Goal: Task Accomplishment & Management: Complete application form

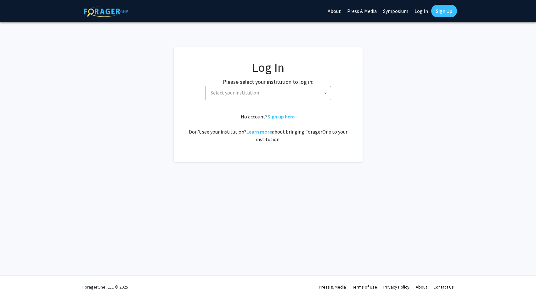
click at [267, 91] on span "Select your institution" at bounding box center [269, 92] width 123 height 13
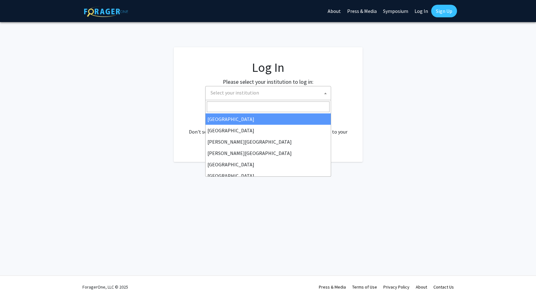
select select "34"
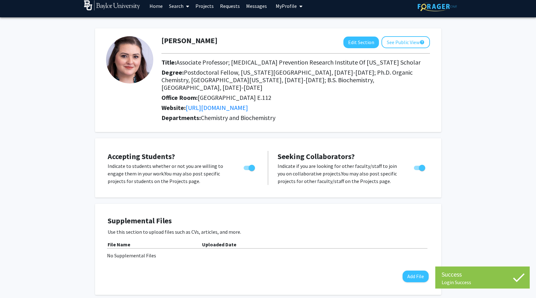
scroll to position [6, 0]
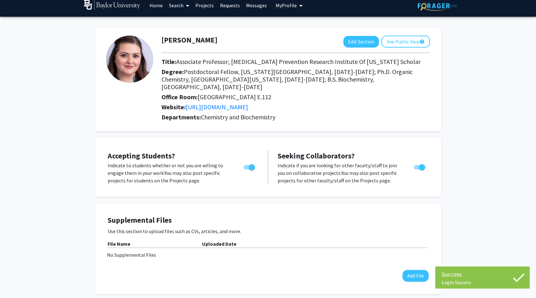
click at [137, 61] on img at bounding box center [129, 59] width 47 height 47
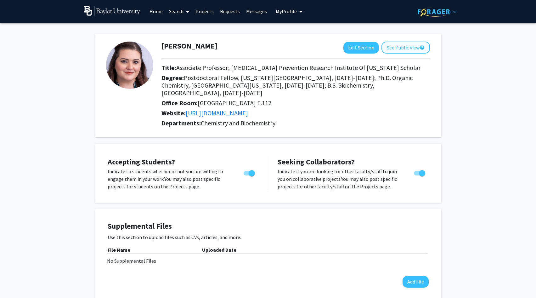
scroll to position [0, 0]
click at [198, 12] on link "Projects" at bounding box center [204, 11] width 25 height 22
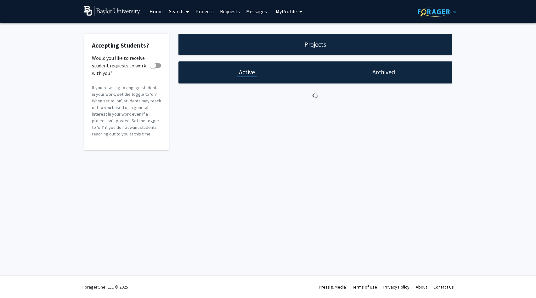
checkbox input "true"
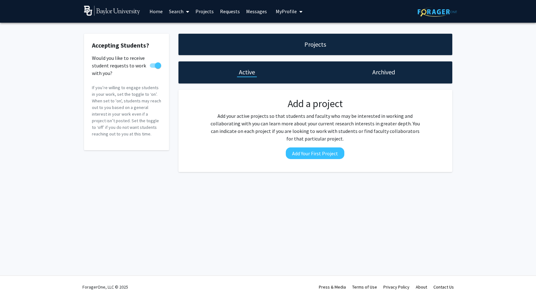
click at [227, 11] on link "Requests" at bounding box center [230, 11] width 26 height 22
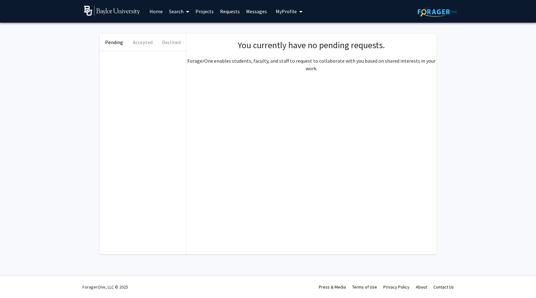
click at [257, 11] on link "Messages" at bounding box center [256, 11] width 27 height 22
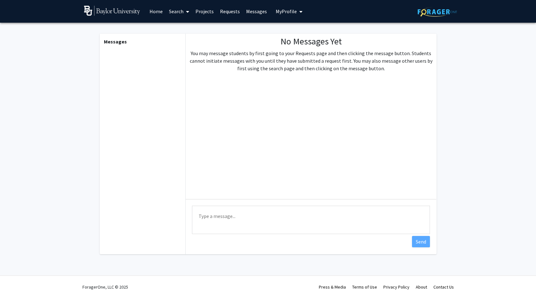
click at [289, 10] on span "My Profile" at bounding box center [286, 11] width 21 height 6
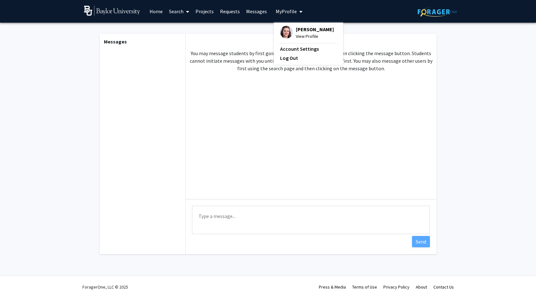
click at [198, 13] on link "Projects" at bounding box center [204, 11] width 25 height 22
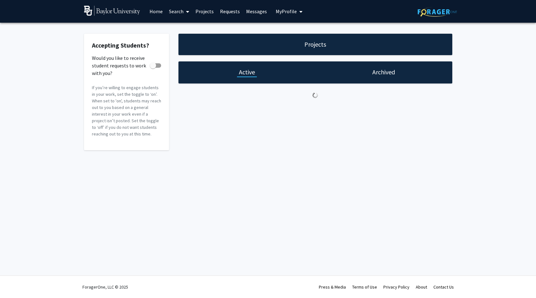
checkbox input "true"
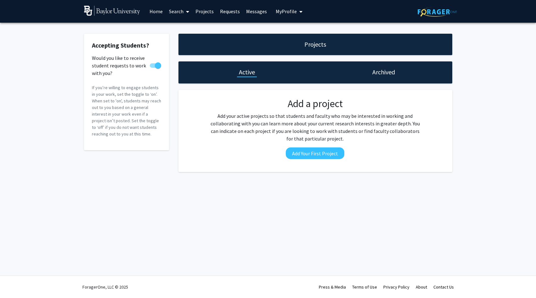
click at [175, 12] on link "Search" at bounding box center [179, 11] width 26 height 22
click at [160, 15] on link "Home" at bounding box center [156, 11] width 20 height 22
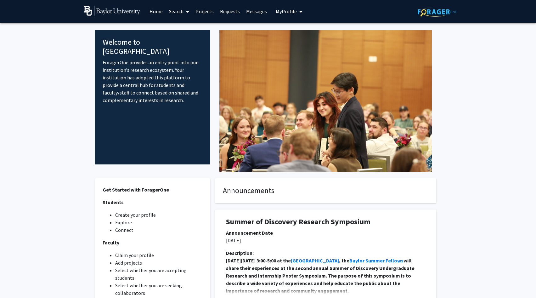
click at [254, 10] on link "Messages" at bounding box center [256, 11] width 27 height 22
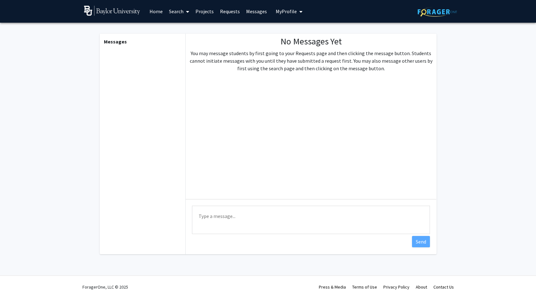
click at [288, 11] on span "My Profile" at bounding box center [286, 11] width 21 height 6
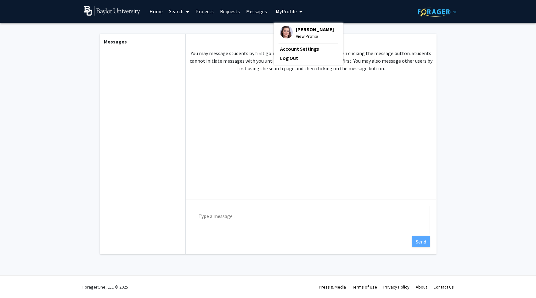
click at [303, 31] on span "[PERSON_NAME]" at bounding box center [315, 29] width 38 height 7
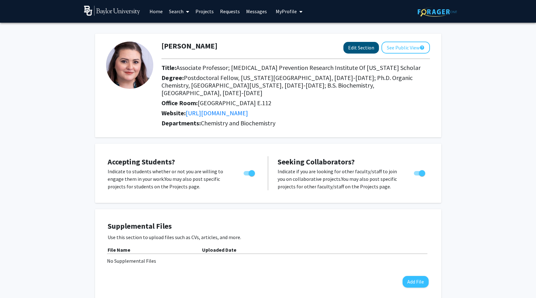
click at [362, 47] on button "Edit Section" at bounding box center [361, 48] width 36 height 12
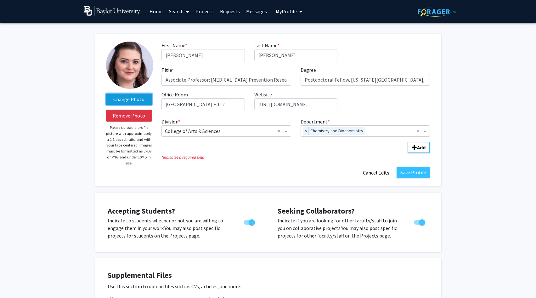
click at [129, 98] on label "Change Photo" at bounding box center [129, 98] width 46 height 11
click at [0, 0] on input "Change Photo" at bounding box center [0, 0] width 0 height 0
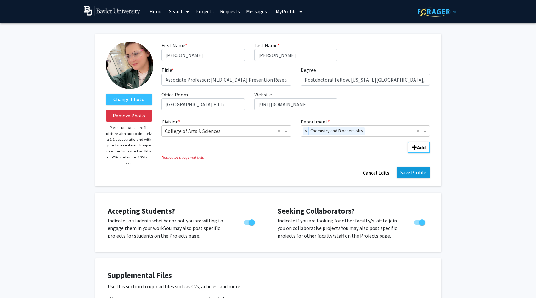
click at [416, 174] on button "Save Profile" at bounding box center [412, 171] width 33 height 11
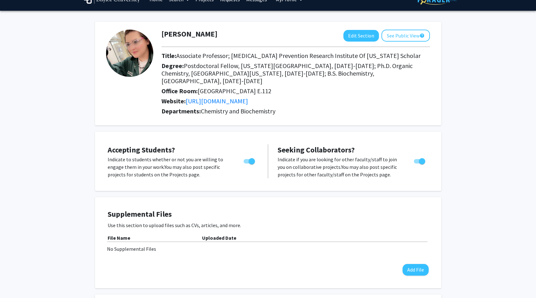
scroll to position [11, 0]
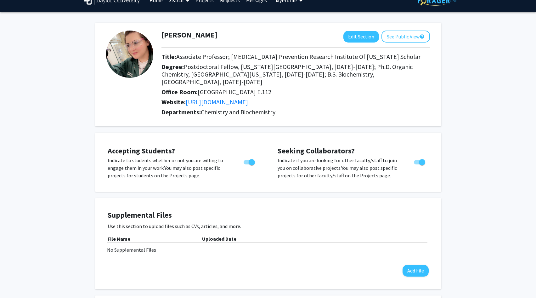
click at [107, 53] on img at bounding box center [129, 54] width 47 height 47
click at [130, 56] on img at bounding box center [129, 54] width 47 height 47
click at [372, 37] on button "Edit Section" at bounding box center [361, 37] width 36 height 12
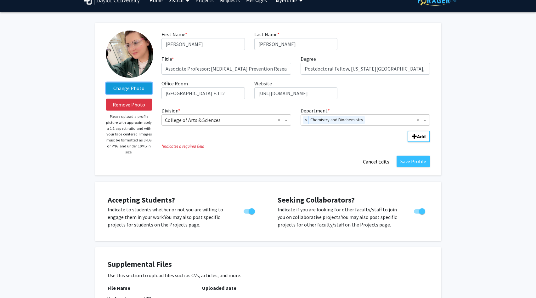
click at [138, 88] on label "Change Photo" at bounding box center [129, 87] width 46 height 11
click at [0, 0] on input "Change Photo" at bounding box center [0, 0] width 0 height 0
click at [135, 91] on label "Change Photo" at bounding box center [129, 87] width 46 height 11
click at [0, 0] on input "Change Photo" at bounding box center [0, 0] width 0 height 0
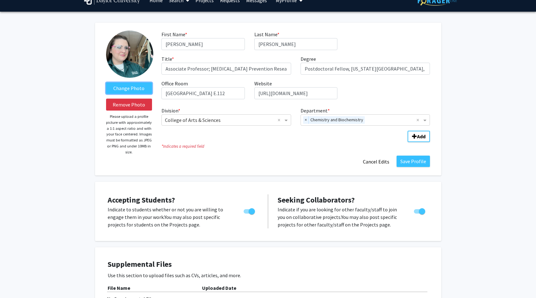
scroll to position [0, 0]
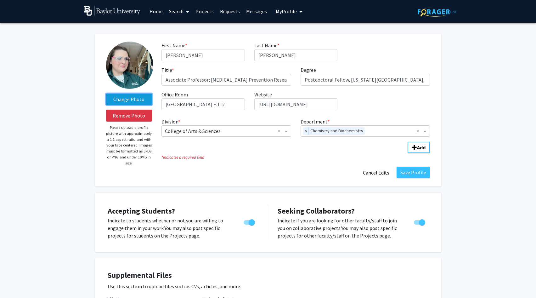
click at [135, 102] on label "Change Photo" at bounding box center [129, 98] width 46 height 11
click at [0, 0] on input "Change Photo" at bounding box center [0, 0] width 0 height 0
click at [189, 9] on icon at bounding box center [187, 11] width 3 height 5
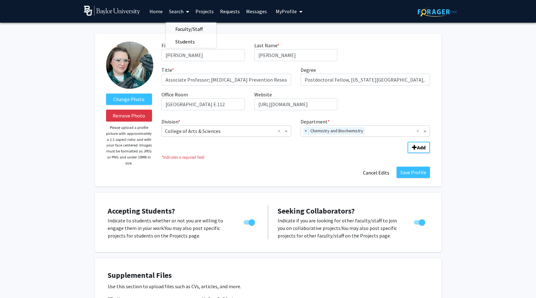
click at [186, 27] on span "Faculty/Staff" at bounding box center [189, 29] width 46 height 13
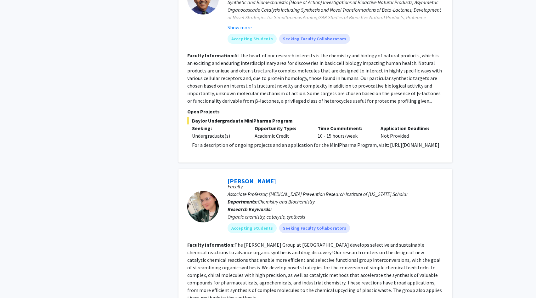
scroll to position [467, 0]
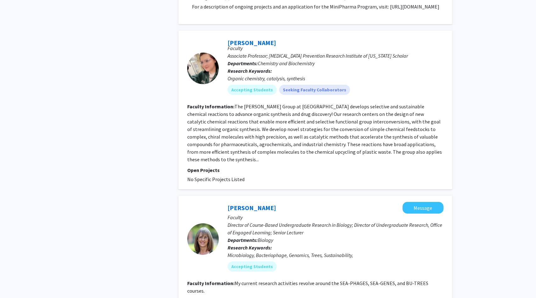
click at [205, 76] on div at bounding box center [202, 68] width 31 height 31
click at [249, 42] on link "[PERSON_NAME]" at bounding box center [251, 43] width 48 height 8
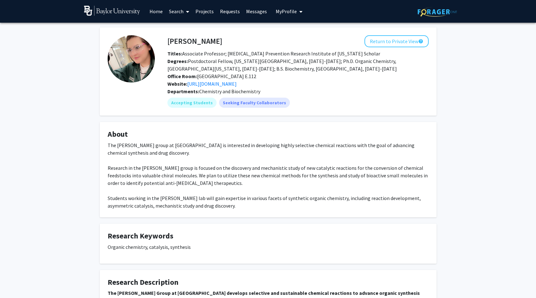
click at [292, 8] on span "My Profile" at bounding box center [286, 11] width 21 height 6
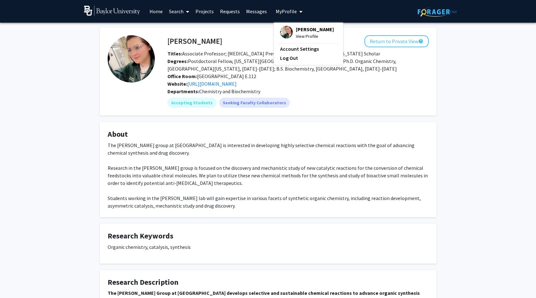
click at [292, 31] on div "[PERSON_NAME] View Profile" at bounding box center [307, 33] width 54 height 14
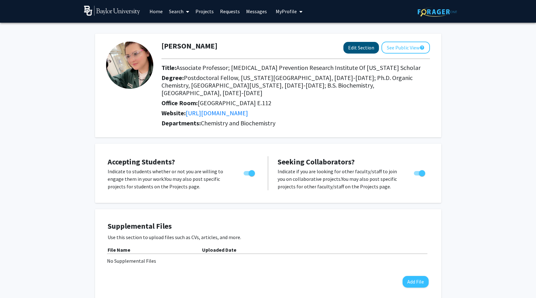
click at [356, 48] on button "Edit Section" at bounding box center [361, 48] width 36 height 12
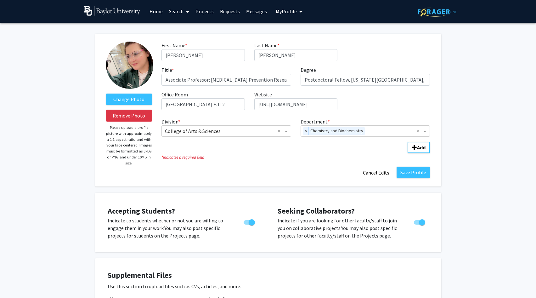
drag, startPoint x: 73, startPoint y: 66, endPoint x: 93, endPoint y: 49, distance: 25.7
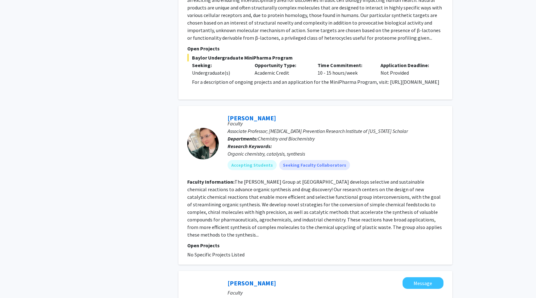
scroll to position [391, 0]
click at [239, 121] on link "[PERSON_NAME]" at bounding box center [251, 119] width 48 height 8
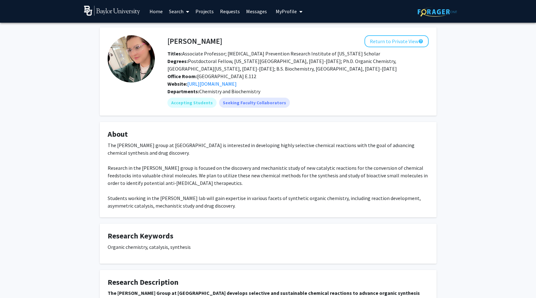
click at [280, 12] on span "My Profile" at bounding box center [286, 11] width 21 height 6
click at [297, 50] on link "Account Settings" at bounding box center [308, 49] width 57 height 8
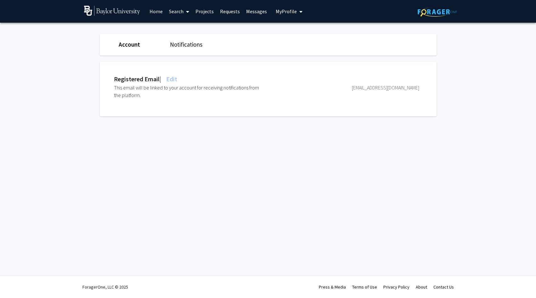
click at [287, 14] on span "My Profile" at bounding box center [286, 11] width 21 height 6
click at [297, 29] on span "[PERSON_NAME]" at bounding box center [315, 29] width 38 height 7
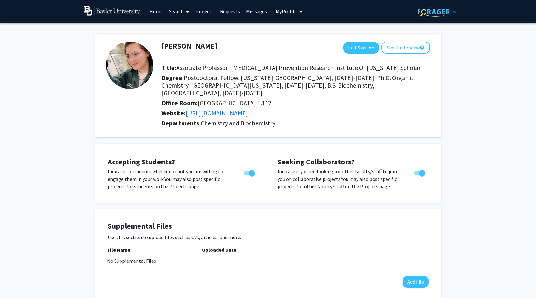
click at [200, 9] on link "Projects" at bounding box center [204, 11] width 25 height 22
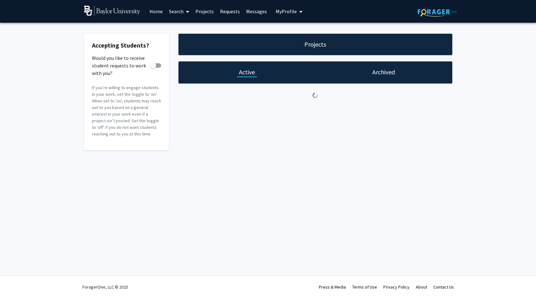
checkbox input "true"
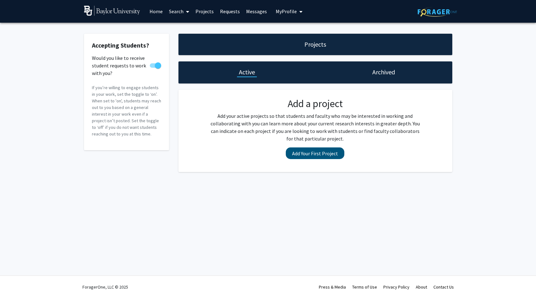
click at [325, 153] on button "Add Your First Project" at bounding box center [315, 153] width 59 height 12
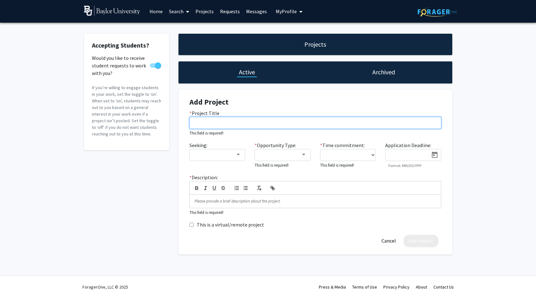
click at [223, 121] on input "* Project Title" at bounding box center [315, 123] width 252 height 12
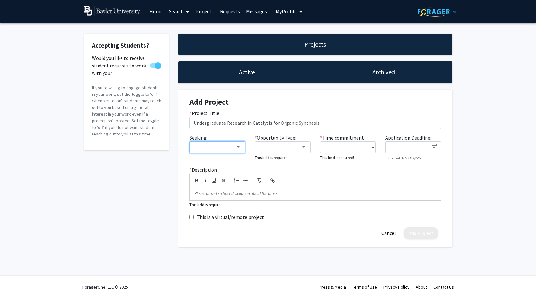
click at [239, 148] on div at bounding box center [238, 147] width 3 height 2
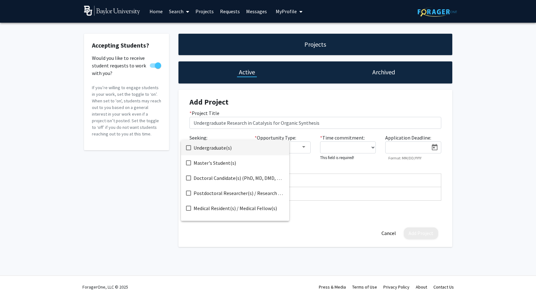
click at [213, 145] on span "Undergraduate(s)" at bounding box center [239, 147] width 91 height 15
drag, startPoint x: 166, startPoint y: 168, endPoint x: 182, endPoint y: 162, distance: 16.1
click at [166, 168] on div at bounding box center [268, 149] width 536 height 298
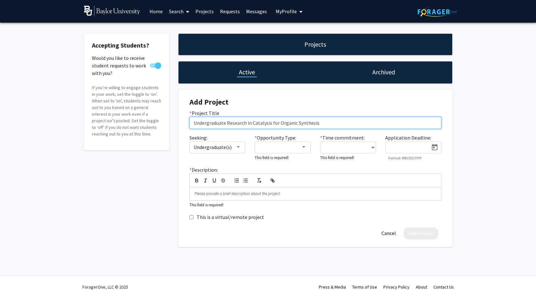
drag, startPoint x: 252, startPoint y: 124, endPoint x: 163, endPoint y: 122, distance: 89.1
click at [163, 122] on div "Accepting Students? Would you like to receive student requests to work with you…" at bounding box center [268, 140] width 378 height 213
drag, startPoint x: 217, startPoint y: 124, endPoint x: 163, endPoint y: 123, distance: 54.1
click at [163, 123] on div "Accepting Students? Would you like to receive student requests to work with you…" at bounding box center [268, 140] width 378 height 213
type input "Catalysis for Organic Synthesis"
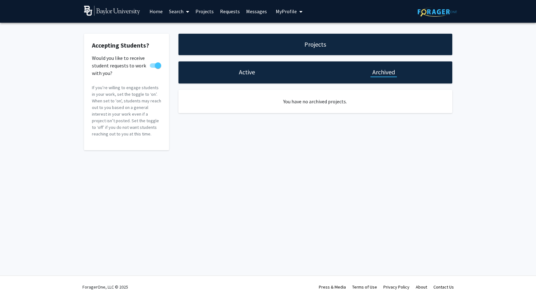
click at [237, 74] on div "Active" at bounding box center [247, 72] width 20 height 9
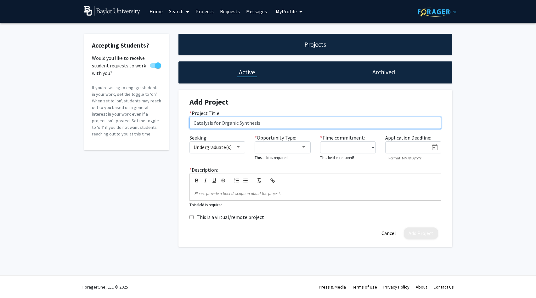
click at [196, 123] on input "Catalysis for Organic Synthesis" at bounding box center [315, 123] width 252 height 12
type input "Catalysis for Organic Synthesis"
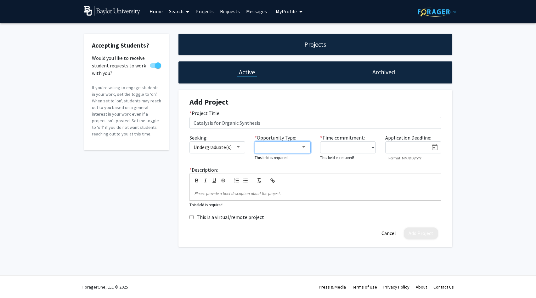
click at [301, 145] on div at bounding box center [304, 146] width 6 height 5
click at [277, 162] on span "Academic Credit" at bounding box center [286, 162] width 55 height 15
click at [361, 118] on div at bounding box center [268, 149] width 536 height 298
select select "10 - 15"
click at [223, 194] on p at bounding box center [315, 193] width 242 height 6
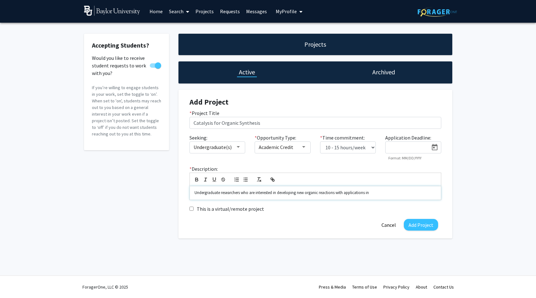
drag, startPoint x: 376, startPoint y: 194, endPoint x: 345, endPoint y: 195, distance: 30.2
click at [345, 195] on p "Undergraduate researchers who are interested in developing new organic reaction…" at bounding box center [315, 193] width 242 height 6
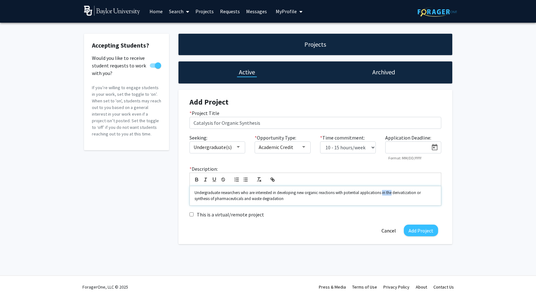
drag, startPoint x: 383, startPoint y: 194, endPoint x: 392, endPoint y: 194, distance: 9.8
click at [392, 194] on p "Undergraduate researchers who are interested in developing new organic reaction…" at bounding box center [315, 196] width 242 height 12
drag, startPoint x: 388, startPoint y: 194, endPoint x: 226, endPoint y: 200, distance: 161.8
click at [226, 200] on p "Undergraduate researchers who are interested in developing new organic reaction…" at bounding box center [315, 196] width 242 height 12
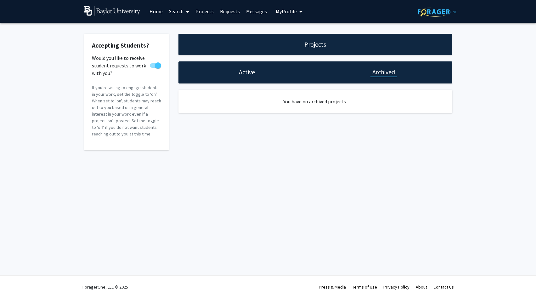
click at [245, 74] on h1 "Active" at bounding box center [247, 72] width 16 height 9
select select "10 - 15"
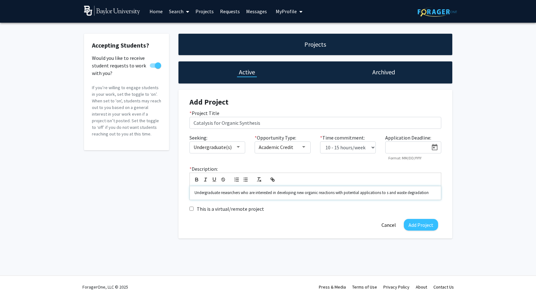
click at [382, 193] on p "Undergraduate researchers who are interested in developing new organic reaction…" at bounding box center [315, 193] width 242 height 6
drag, startPoint x: 389, startPoint y: 194, endPoint x: 394, endPoint y: 195, distance: 5.1
click at [390, 194] on p "Undergraduate researchers who are interested in developing new organic reaction…" at bounding box center [315, 193] width 242 height 6
click at [433, 194] on p "Undergraduate researchers who are interested in developing new organic reaction…" at bounding box center [315, 196] width 242 height 12
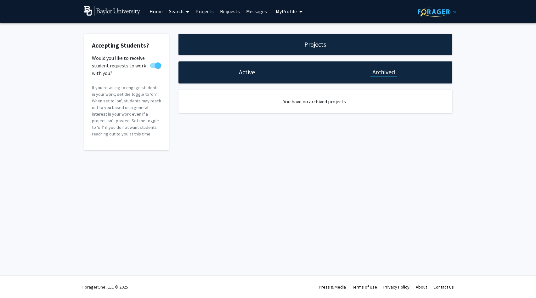
drag, startPoint x: 243, startPoint y: 70, endPoint x: 279, endPoint y: 96, distance: 44.1
click at [243, 70] on h1 "Active" at bounding box center [247, 72] width 16 height 9
select select "10 - 15"
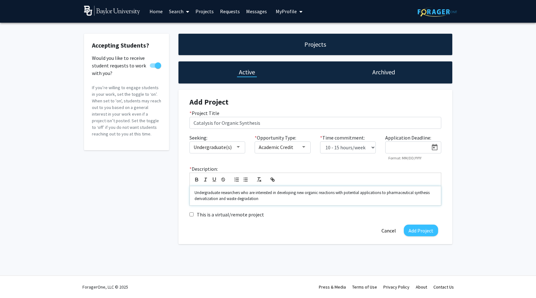
drag, startPoint x: 415, startPoint y: 195, endPoint x: 420, endPoint y: 195, distance: 4.4
click at [415, 195] on p "Undergraduate researchers who are interested in developing new organic reaction…" at bounding box center [315, 196] width 242 height 12
click at [194, 199] on div "Undergraduate researchers who are interested in developing new organic reaction…" at bounding box center [315, 195] width 251 height 19
click at [294, 198] on p "Undergraduate researchers who are interested in developing new organic reaction…" at bounding box center [315, 196] width 242 height 12
click at [244, 198] on p "Undergraduate researchers who are interested in developing new organic reaction…" at bounding box center [315, 196] width 242 height 12
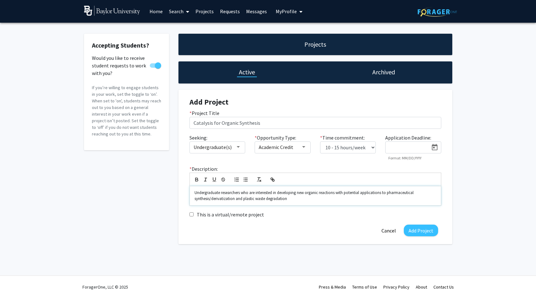
click at [294, 203] on div "Undergraduate researchers who are interested in developing new organic reaction…" at bounding box center [315, 195] width 251 height 19
click at [258, 200] on p "Undergraduate researchers who are interested in developing new organic reaction…" at bounding box center [315, 196] width 242 height 12
click at [285, 199] on p "Undergraduate researchers who are interested in developing new organic reaction…" at bounding box center [315, 196] width 242 height 12
click at [255, 200] on p "Undergraduate researchers who are interested in developing new organic reaction…" at bounding box center [315, 196] width 242 height 12
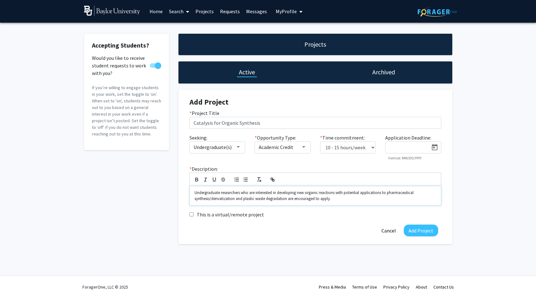
click at [338, 200] on p "Undergraduate researchers who are interested in developing new organic reaction…" at bounding box center [315, 196] width 242 height 12
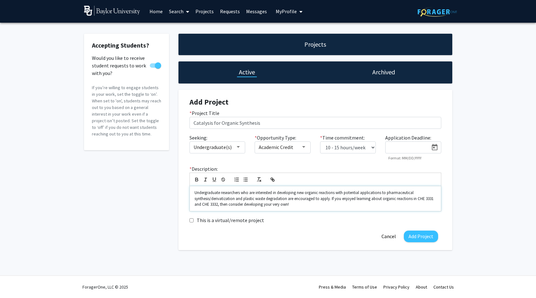
click at [278, 206] on p "Undergraduate researchers who are interested in developing new organic reaction…" at bounding box center [315, 198] width 242 height 17
click at [283, 204] on p "Undergraduate researchers who are interested in developing new organic reaction…" at bounding box center [315, 198] width 242 height 17
drag, startPoint x: 330, startPoint y: 200, endPoint x: 343, endPoint y: 205, distance: 13.4
click at [343, 205] on p "Undergraduate researchers who are interested in developing new organic reaction…" at bounding box center [315, 198] width 242 height 17
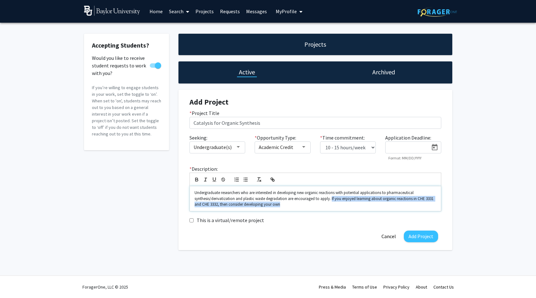
click at [343, 205] on p "Undergraduate researchers who are interested in developing new organic reaction…" at bounding box center [315, 198] width 242 height 17
click at [244, 205] on p "Undergraduate researchers who are interested in developing new organic reaction…" at bounding box center [315, 198] width 242 height 17
click at [293, 206] on p "Undergraduate researchers who are interested in developing new organic reaction…" at bounding box center [315, 198] width 242 height 17
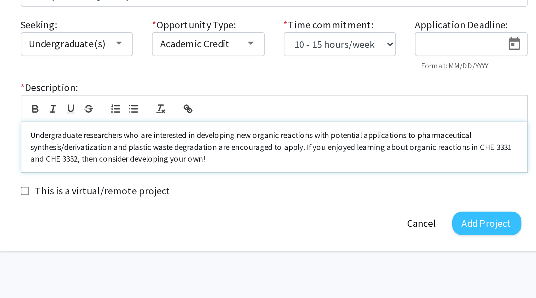
click at [205, 190] on p "Undergraduate researchers who are interested in developing new organic reaction…" at bounding box center [315, 198] width 242 height 17
click at [203, 190] on p "Undergraduate researchers who are interested in developing new organic reaction…" at bounding box center [315, 198] width 242 height 17
click at [204, 190] on p "Undergraduate researchers who are interested in developing new organic reaction…" at bounding box center [315, 198] width 242 height 17
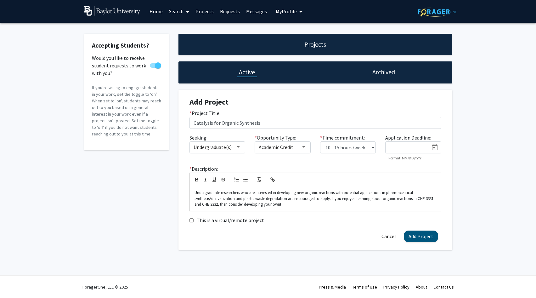
click at [427, 239] on button "Add Project" at bounding box center [421, 236] width 34 height 12
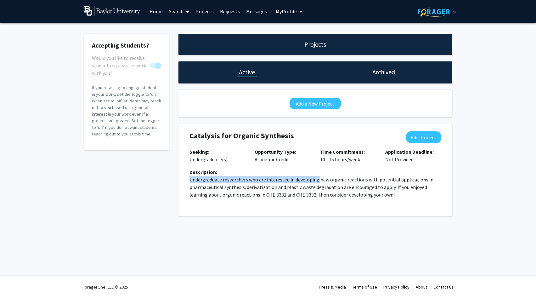
drag, startPoint x: 190, startPoint y: 180, endPoint x: 317, endPoint y: 179, distance: 127.1
click at [317, 179] on p "Undergraduate researchers who are interested in developing new organic reaction…" at bounding box center [315, 187] width 252 height 23
click at [376, 172] on div "Description:" at bounding box center [315, 172] width 252 height 8
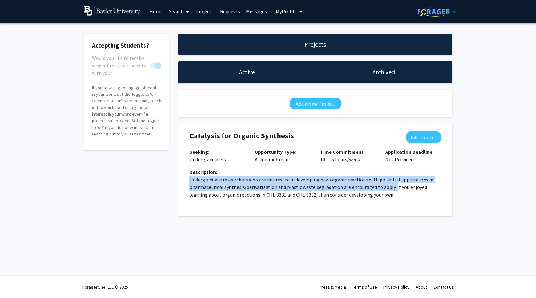
drag, startPoint x: 191, startPoint y: 180, endPoint x: 390, endPoint y: 189, distance: 200.0
click at [390, 189] on p "Undergraduate researchers who are interested in developing new organic reaction…" at bounding box center [315, 187] width 252 height 23
copy p "Undergraduate researchers who are interested in developing new organic reaction…"
click at [314, 108] on button "Add a New Project" at bounding box center [314, 104] width 51 height 12
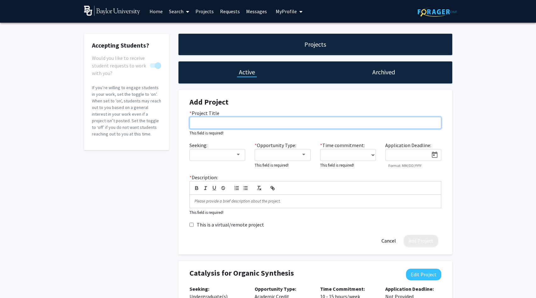
click at [242, 123] on input "* Project Title" at bounding box center [315, 123] width 252 height 12
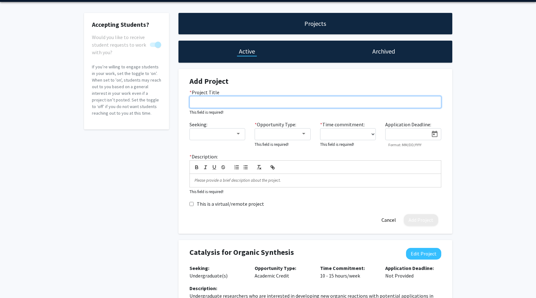
scroll to position [19, 0]
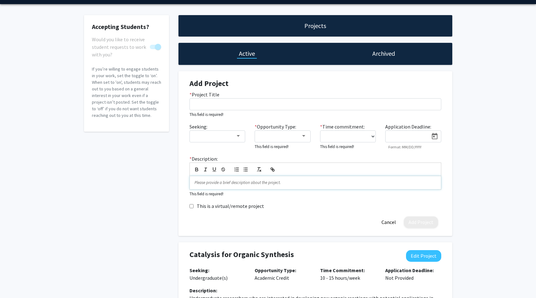
click at [243, 188] on div at bounding box center [315, 182] width 251 height 13
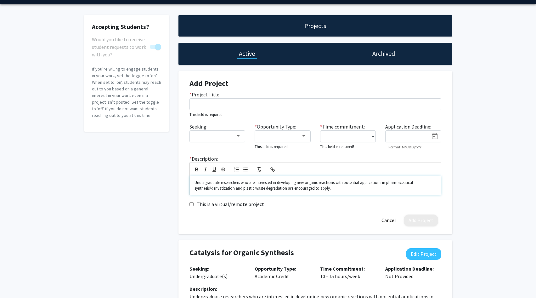
scroll to position [3, 0]
drag, startPoint x: 279, startPoint y: 184, endPoint x: 287, endPoint y: 187, distance: 8.3
click at [287, 187] on p "Undergraduate researchers who are interested in developing new organic reaction…" at bounding box center [315, 186] width 242 height 12
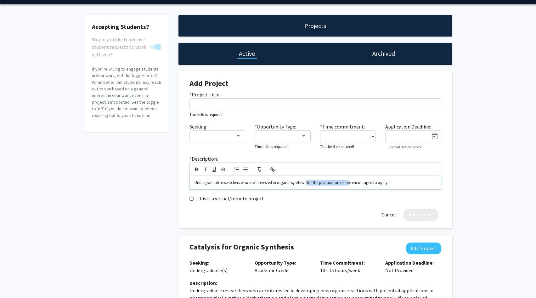
drag, startPoint x: 308, startPoint y: 183, endPoint x: 350, endPoint y: 182, distance: 41.9
click at [350, 182] on p "Undergraduate researchers who are interested in organic synthesis for the prepa…" at bounding box center [315, 183] width 242 height 6
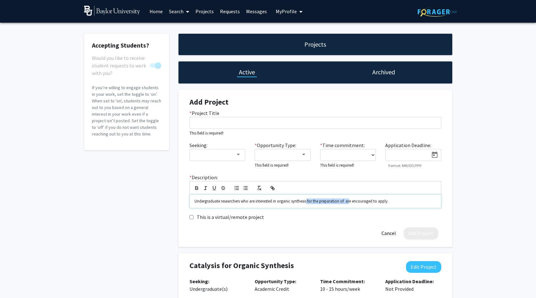
scroll to position [0, 0]
click at [274, 202] on p "Undergraduate researchers who are interested in organic synthesis for the prepa…" at bounding box center [315, 201] width 242 height 6
click at [297, 202] on p "Undergraduate researchers who are interested in organic synthesis for the prepa…" at bounding box center [315, 201] width 242 height 6
click at [346, 202] on p "Undergraduate researchers who are interested in organic synthesis for the prepa…" at bounding box center [315, 201] width 242 height 6
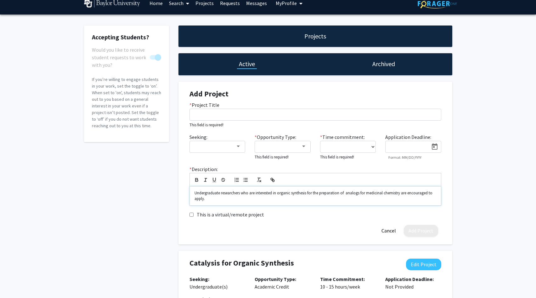
scroll to position [8, 0]
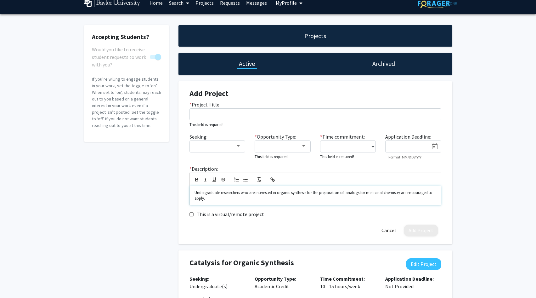
drag, startPoint x: 345, startPoint y: 194, endPoint x: 362, endPoint y: 196, distance: 17.1
click at [346, 194] on p "Undergraduate researchers who are interested in organic synthesis for the prepa…" at bounding box center [315, 196] width 242 height 12
click at [365, 193] on p "Undergraduate researchers who are interested in organic synthesis for the prepa…" at bounding box center [315, 196] width 242 height 12
click at [423, 194] on p "Undergraduate researchers who are interested in organic synthesis for the prepa…" at bounding box center [315, 196] width 242 height 12
click at [273, 200] on p "Undergraduate researchers who are interested in organic synthesis for the prepa…" at bounding box center [315, 196] width 242 height 12
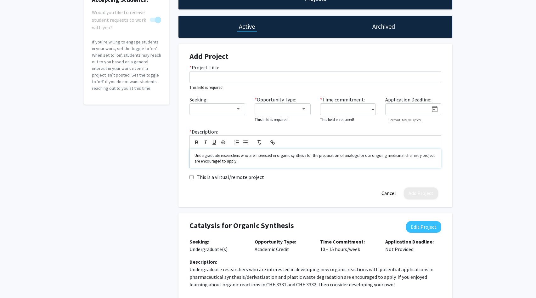
scroll to position [44, 0]
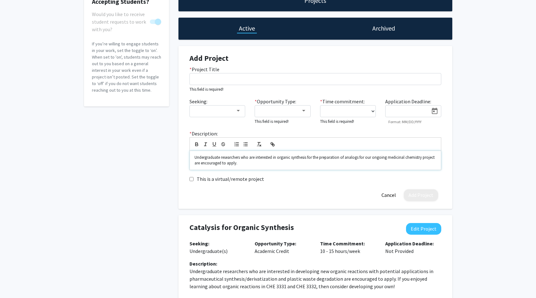
click at [278, 158] on p "Undergraduate researchers who are interested in organic synthesis for the prepa…" at bounding box center [315, 160] width 242 height 12
click at [323, 159] on p "Undergraduate researchers who are interested in learning organic synthesis for …" at bounding box center [315, 160] width 242 height 12
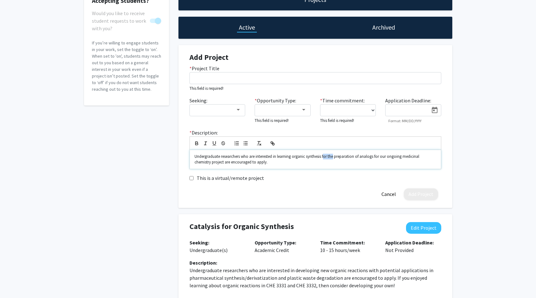
scroll to position [45, 0]
drag, startPoint x: 334, startPoint y: 157, endPoint x: 324, endPoint y: 157, distance: 9.8
click at [324, 157] on p "Undergraduate researchers who are interested in learning organic synthesis for …" at bounding box center [315, 160] width 242 height 12
click at [325, 157] on p "Undergraduate researchers who are interested in learning organic synthesis for …" at bounding box center [315, 160] width 242 height 12
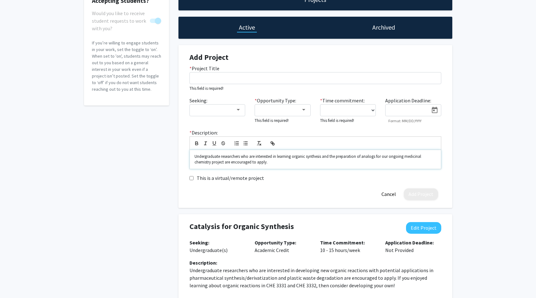
click at [385, 157] on p "Undergraduate researchers who are interested in learning organic synthesis and …" at bounding box center [315, 160] width 242 height 12
click at [398, 157] on p "Undergraduate researchers who are interested in learning organic synthesis and …" at bounding box center [315, 160] width 242 height 12
drag, startPoint x: 403, startPoint y: 158, endPoint x: 382, endPoint y: 157, distance: 21.4
click at [382, 157] on p "Undergraduate researchers who are interested in learning organic synthesis and …" at bounding box center [315, 160] width 242 height 12
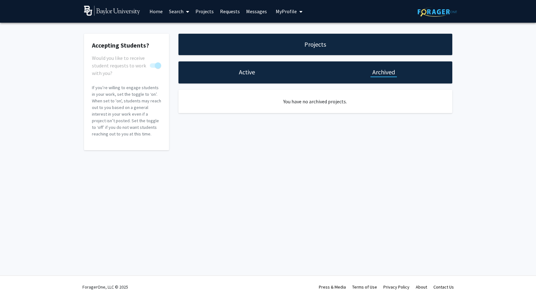
click at [243, 73] on h1 "Active" at bounding box center [247, 72] width 16 height 9
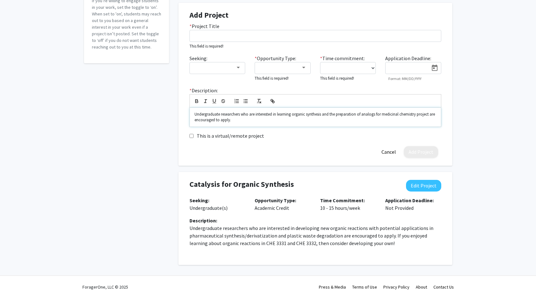
scroll to position [87, 0]
click at [274, 119] on p "Undergraduate researchers who are interested in learning organic synthesis and …" at bounding box center [315, 117] width 242 height 12
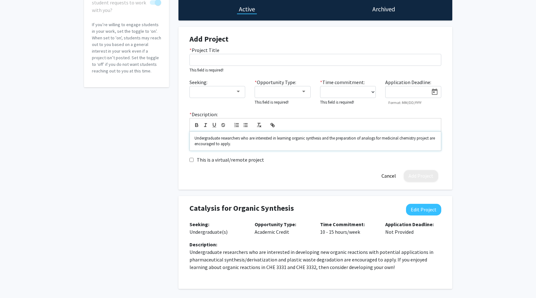
scroll to position [59, 0]
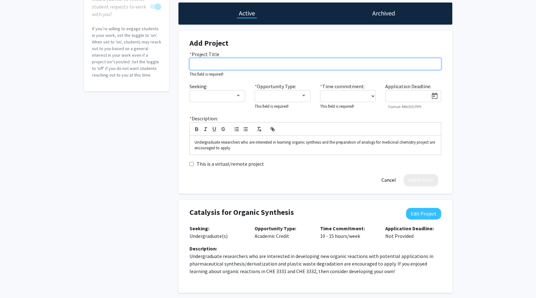
click at [225, 65] on input "* Project Title" at bounding box center [315, 64] width 252 height 12
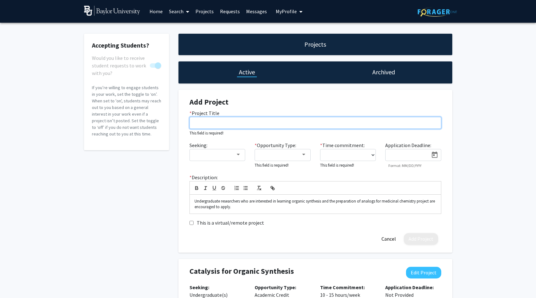
scroll to position [0, 0]
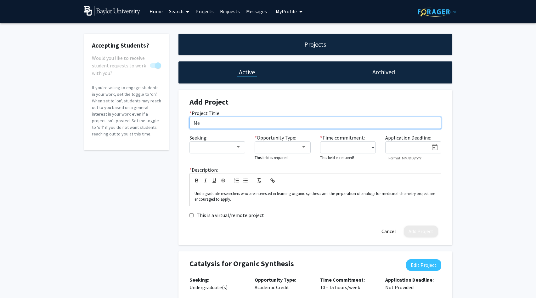
type input "M"
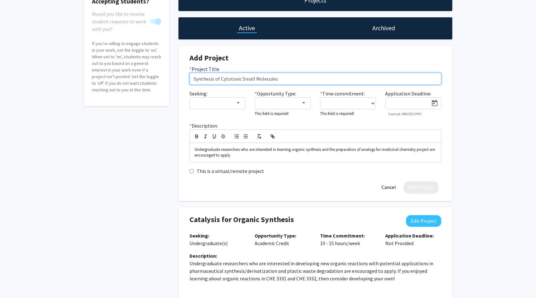
scroll to position [50, 0]
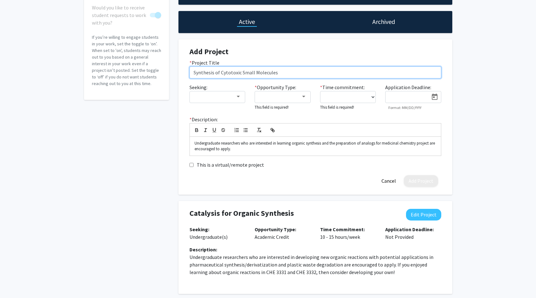
type input "Synthesis of Cytotoxic Small Molecules"
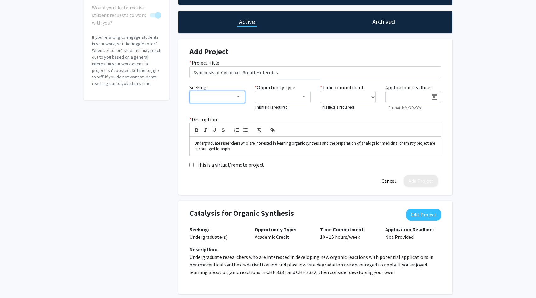
click at [236, 98] on div at bounding box center [238, 96] width 6 height 5
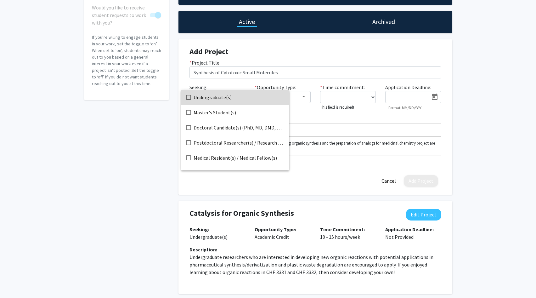
click at [211, 96] on span "Undergraduate(s)" at bounding box center [239, 97] width 91 height 15
click at [305, 96] on div at bounding box center [268, 149] width 536 height 298
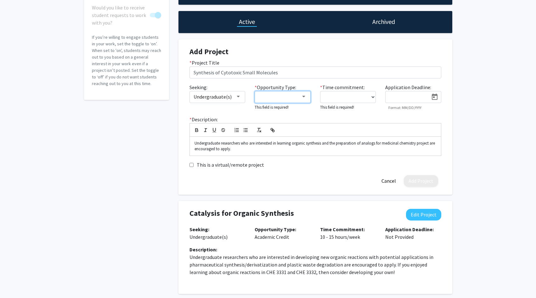
click at [304, 96] on div at bounding box center [304, 96] width 6 height 5
click at [278, 115] on span "Academic Credit" at bounding box center [286, 112] width 55 height 15
click at [374, 92] on div at bounding box center [268, 149] width 536 height 298
select select "10 - 15"
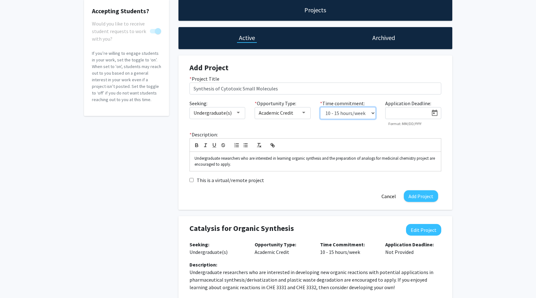
scroll to position [32, 0]
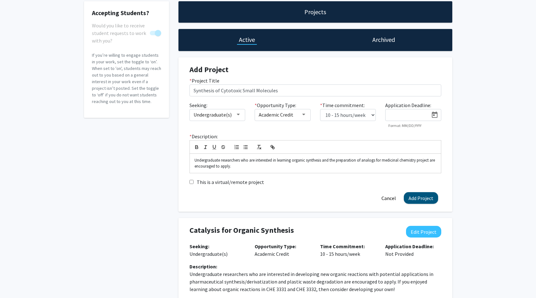
click at [423, 201] on button "Add Project" at bounding box center [421, 198] width 34 height 12
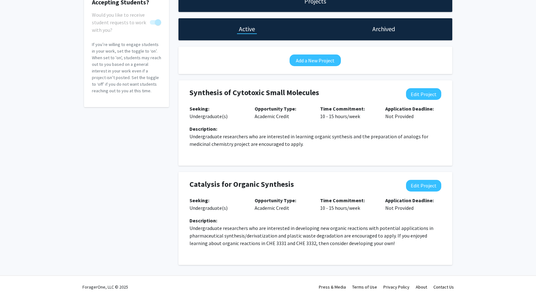
scroll to position [43, 0]
click at [433, 93] on button "Edit Project" at bounding box center [423, 94] width 35 height 12
select select "10 - 15"
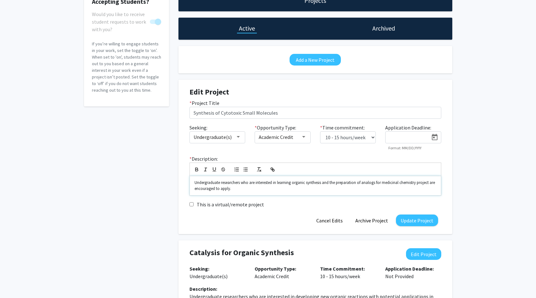
scroll to position [50, 0]
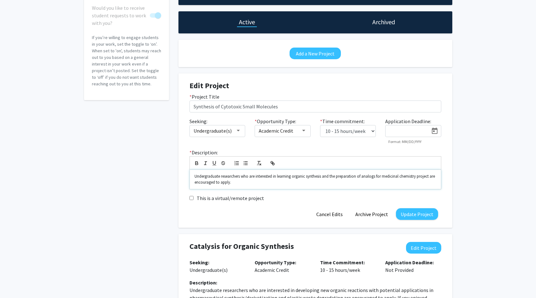
click at [383, 177] on p "Undergraduate researchers who are interested in learning organic synthesis and …" at bounding box center [315, 179] width 242 height 12
drag, startPoint x: 331, startPoint y: 178, endPoint x: 355, endPoint y: 178, distance: 24.2
click at [355, 178] on p "Undergraduate researchers who are interested in learning organic synthesis and …" at bounding box center [315, 179] width 242 height 12
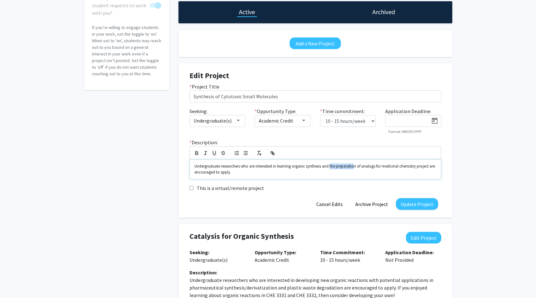
scroll to position [67, 0]
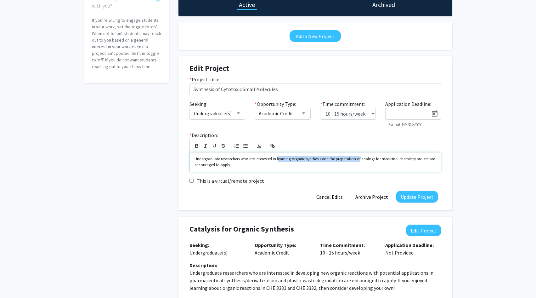
drag, startPoint x: 279, startPoint y: 160, endPoint x: 362, endPoint y: 158, distance: 82.2
click at [362, 158] on p "Undergraduate researchers who are interested in learning organic synthesis and …" at bounding box center [315, 162] width 242 height 12
drag, startPoint x: 346, startPoint y: 160, endPoint x: 358, endPoint y: 160, distance: 11.3
click at [358, 160] on p "Undergraduate researchers who are interested in organic synthesis for the prepa…" at bounding box center [315, 162] width 242 height 12
click at [366, 163] on p "Undergraduate researchers who are interested in organic synthesis for the prepa…" at bounding box center [315, 162] width 242 height 12
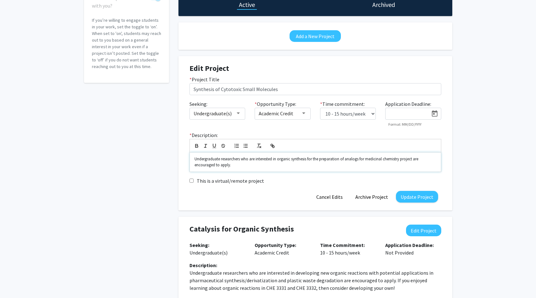
click at [361, 160] on p "Undergraduate researchers who are interested in organic synthesis for the prepa…" at bounding box center [315, 162] width 242 height 12
click at [377, 160] on p "Undergraduate researchers who are interested in organic synthesis for the prepa…" at bounding box center [315, 162] width 242 height 12
click at [379, 161] on p "Undergraduate researchers who are interested in organic synthesis for the prepa…" at bounding box center [315, 162] width 242 height 12
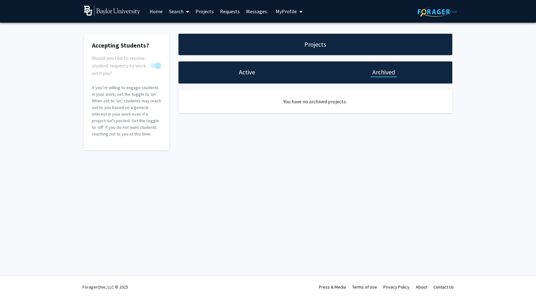
click at [239, 75] on h1 "Active" at bounding box center [247, 72] width 16 height 9
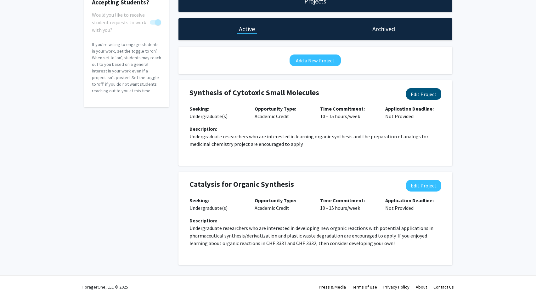
scroll to position [43, 0]
click at [419, 96] on button "Edit Project" at bounding box center [423, 94] width 35 height 12
select select "10 - 15"
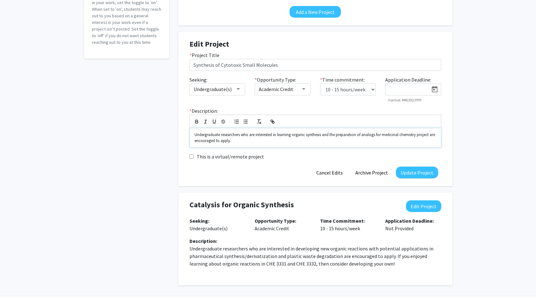
scroll to position [93, 0]
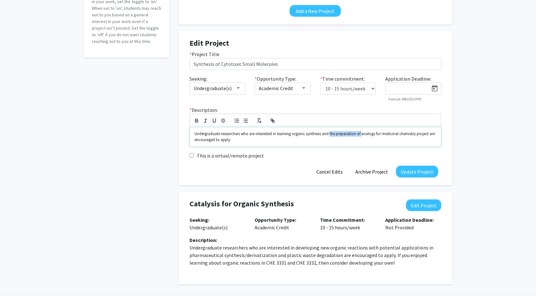
drag, startPoint x: 331, startPoint y: 135, endPoint x: 362, endPoint y: 136, distance: 31.8
click at [362, 136] on p "Undergraduate researchers who are interested in learning organic synthesis and …" at bounding box center [315, 137] width 242 height 12
click at [368, 136] on p "Undergraduate researchers who are interested in learning organic synthesis and …" at bounding box center [315, 137] width 242 height 12
click at [349, 135] on p "Undergraduate researchers who are interested in learning organic synthesis and …" at bounding box center [315, 137] width 242 height 12
drag, startPoint x: 348, startPoint y: 135, endPoint x: 375, endPoint y: 133, distance: 26.5
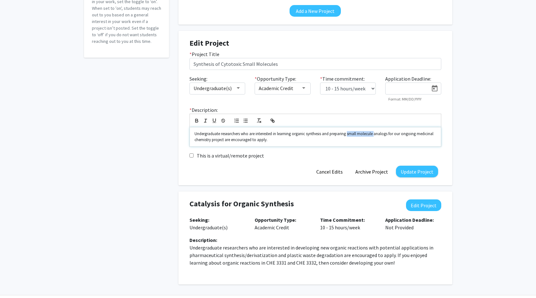
click at [375, 133] on p "Undergraduate researchers who are interested in learning organic synthesis and …" at bounding box center [315, 137] width 242 height 12
click at [419, 171] on button "Update Project" at bounding box center [417, 172] width 42 height 12
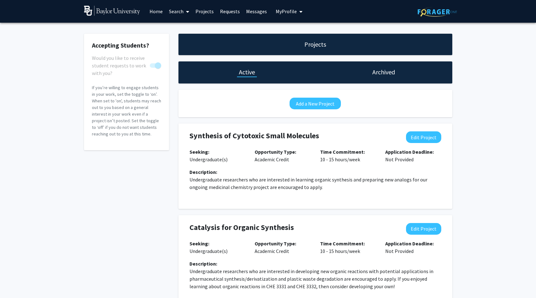
scroll to position [0, 0]
click at [286, 15] on button "My Profile" at bounding box center [289, 11] width 31 height 23
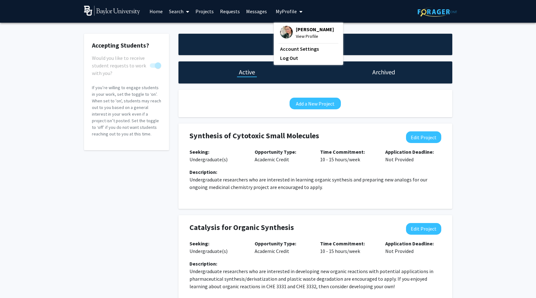
click at [299, 32] on span "[PERSON_NAME]" at bounding box center [315, 29] width 38 height 7
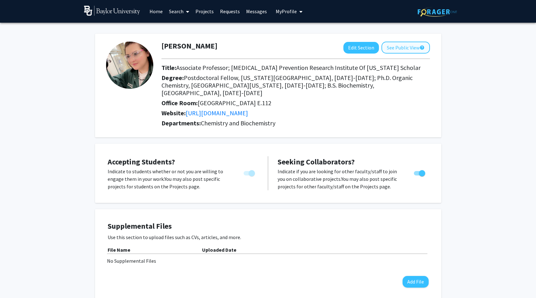
click at [400, 44] on button "See Public View help" at bounding box center [405, 48] width 48 height 12
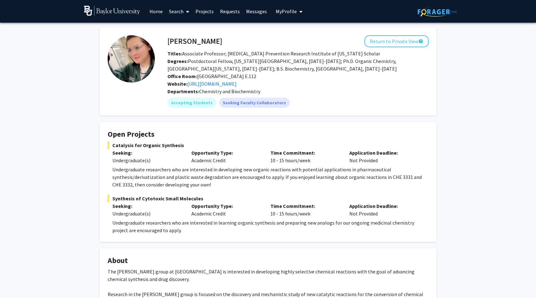
click at [153, 11] on link "Home" at bounding box center [156, 11] width 20 height 22
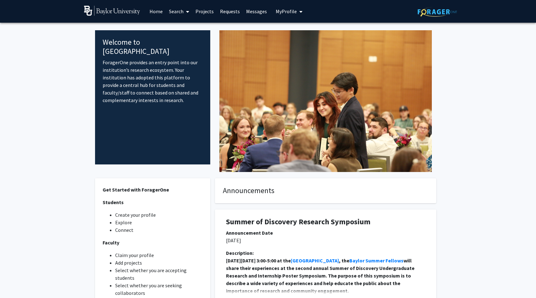
click at [178, 12] on link "Search" at bounding box center [179, 11] width 26 height 22
click at [182, 29] on span "Faculty/Staff" at bounding box center [189, 29] width 46 height 13
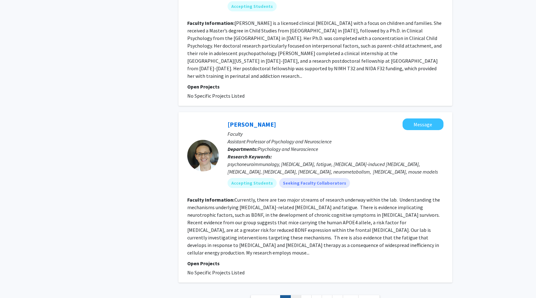
scroll to position [1619, 0]
click at [298, 295] on link "2" at bounding box center [295, 300] width 11 height 11
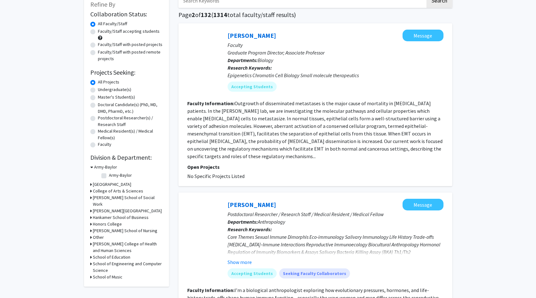
scroll to position [34, 0]
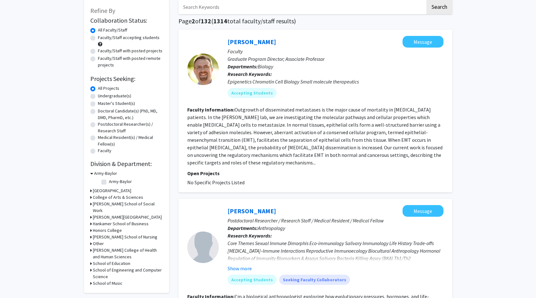
click at [98, 97] on label "Undergraduate(s)" at bounding box center [114, 96] width 33 height 7
click at [98, 97] on input "Undergraduate(s)" at bounding box center [100, 95] width 4 height 4
radio input "true"
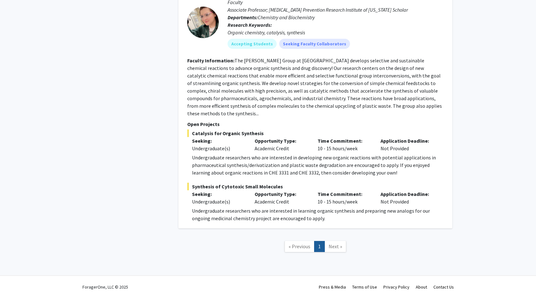
scroll to position [306, 0]
